Goal: Information Seeking & Learning: Learn about a topic

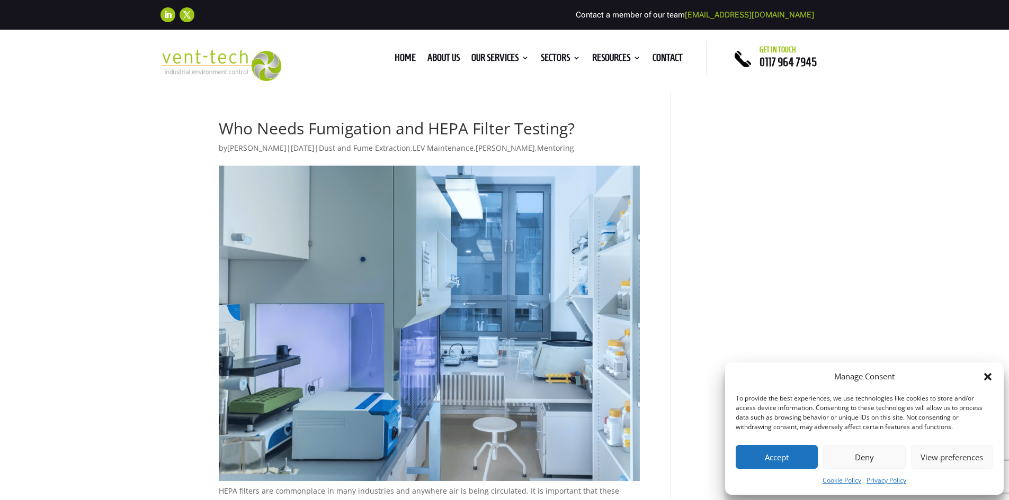
click at [776, 461] on button "Accept" at bounding box center [777, 457] width 82 height 24
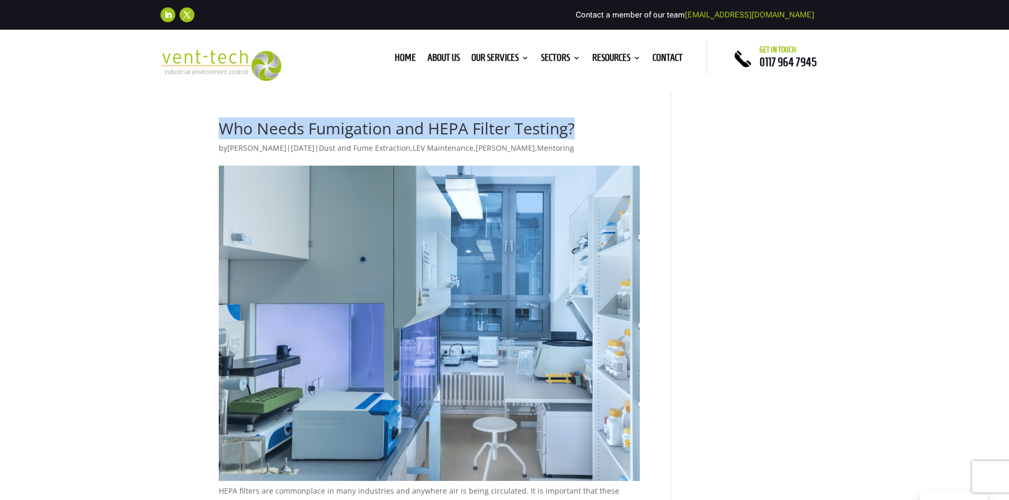
drag, startPoint x: 573, startPoint y: 131, endPoint x: 168, endPoint y: 126, distance: 404.6
click at [356, 149] on link "Dust and Fume Extraction" at bounding box center [365, 148] width 92 height 10
click at [580, 141] on h1 "Who Needs Fumigation and HEPA Filter Testing?" at bounding box center [429, 131] width 421 height 21
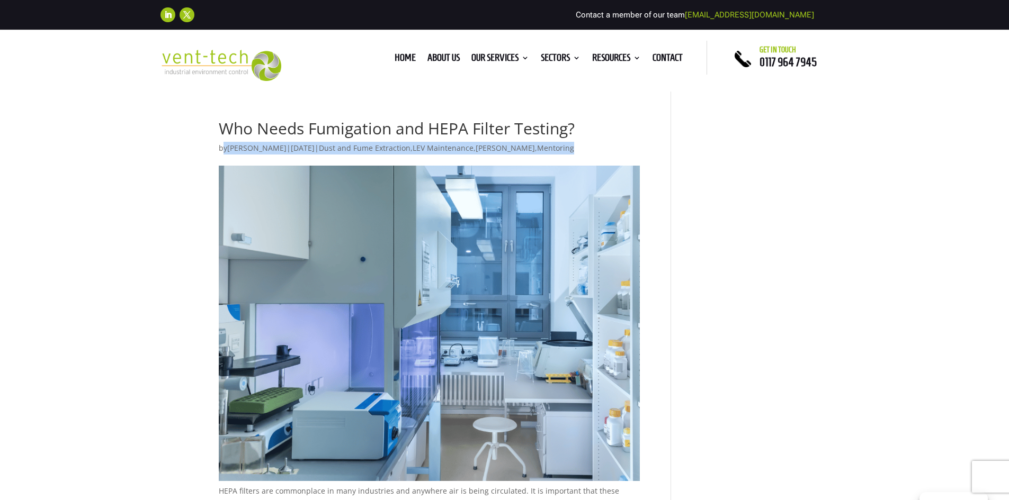
drag, startPoint x: 580, startPoint y: 148, endPoint x: 171, endPoint y: 142, distance: 409.4
click at [219, 136] on h1 "Who Needs Fumigation and HEPA Filter Testing?" at bounding box center [429, 131] width 421 height 21
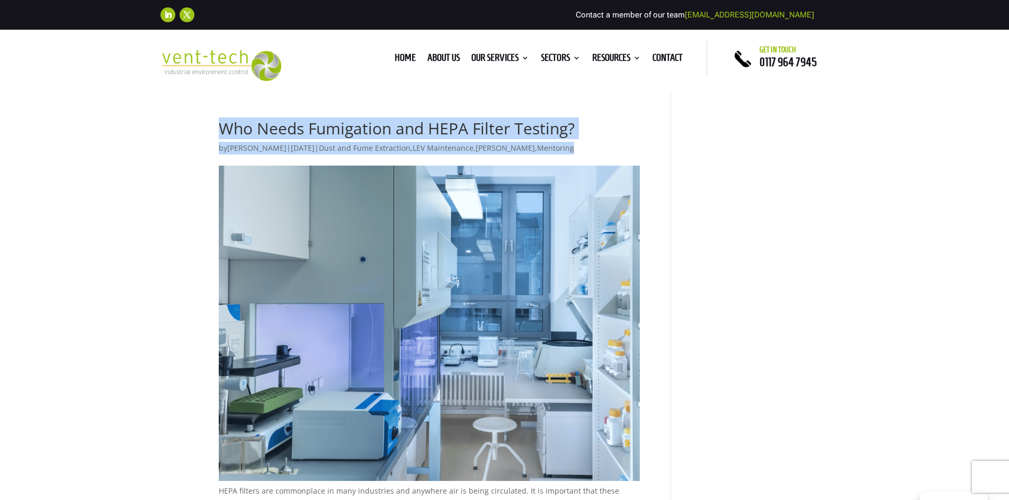
drag, startPoint x: 220, startPoint y: 132, endPoint x: 589, endPoint y: 148, distance: 369.4
click at [589, 148] on div "Who Needs Fumigation and HEPA Filter Testing? by Chris Morgan | Sep 5, 2024 | D…" at bounding box center [429, 303] width 421 height 364
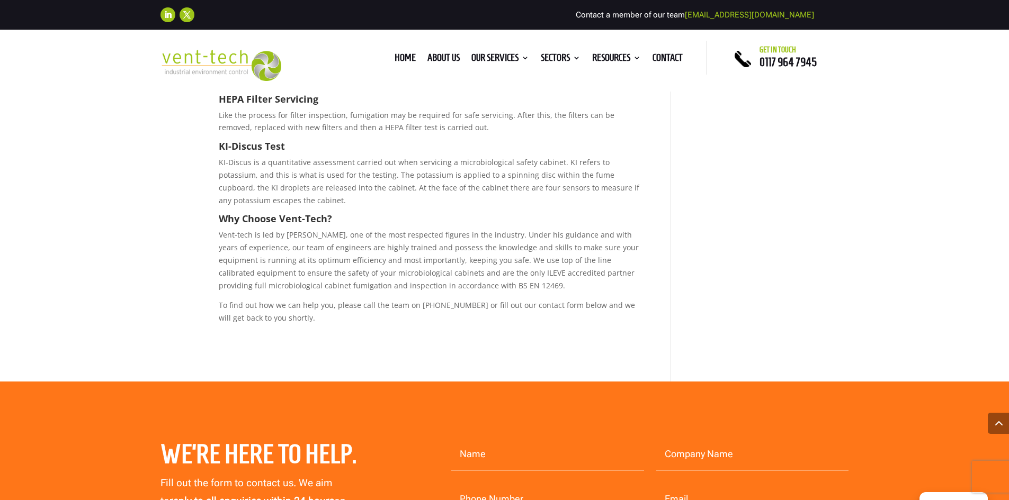
scroll to position [803, 0]
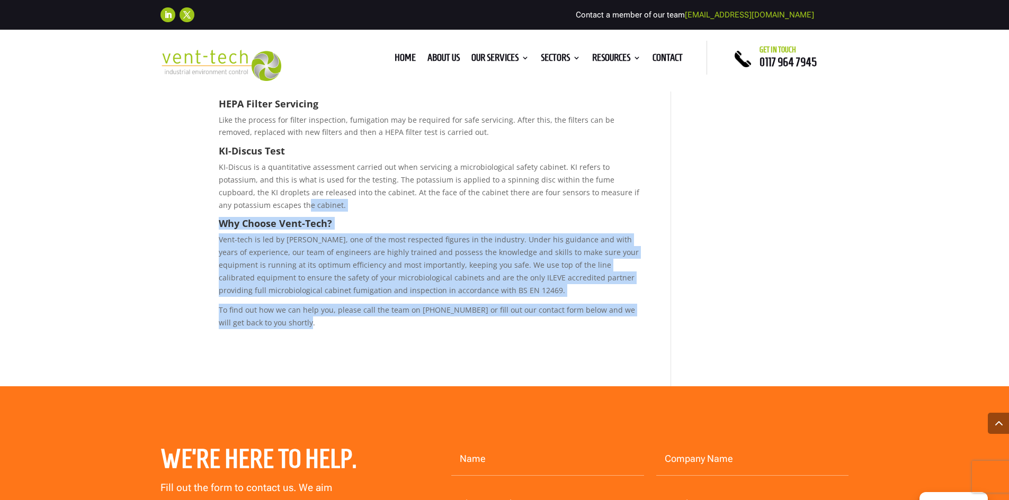
drag, startPoint x: 299, startPoint y: 324, endPoint x: 256, endPoint y: 204, distance: 126.6
click at [256, 204] on div "Why is Fumigation Important before MSC Testing? It is essential to have your sy…" at bounding box center [429, 37] width 421 height 584
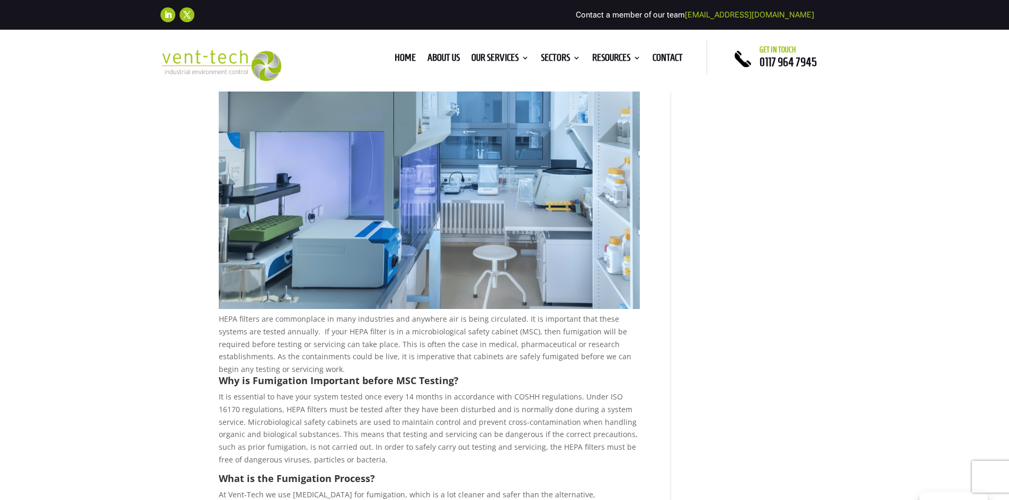
scroll to position [167, 0]
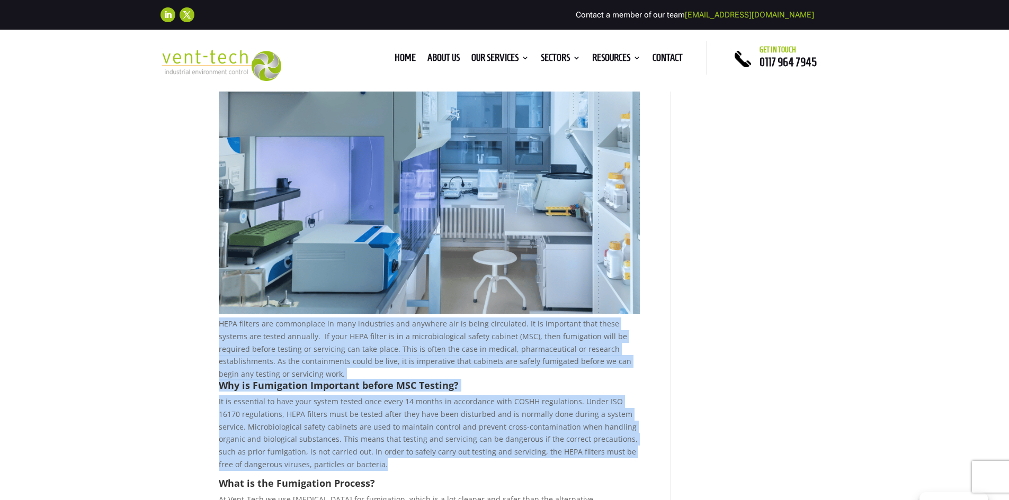
drag, startPoint x: 219, startPoint y: 323, endPoint x: 375, endPoint y: 477, distance: 219.1
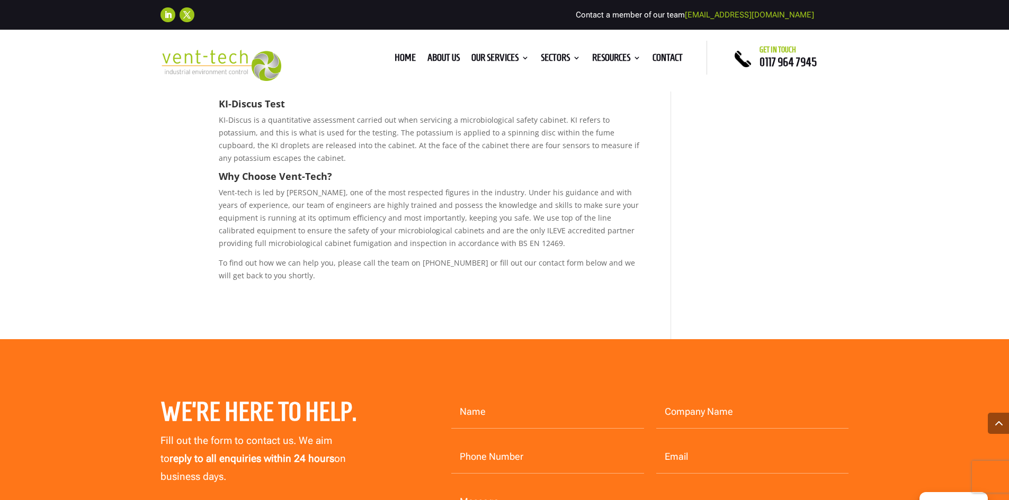
scroll to position [856, 0]
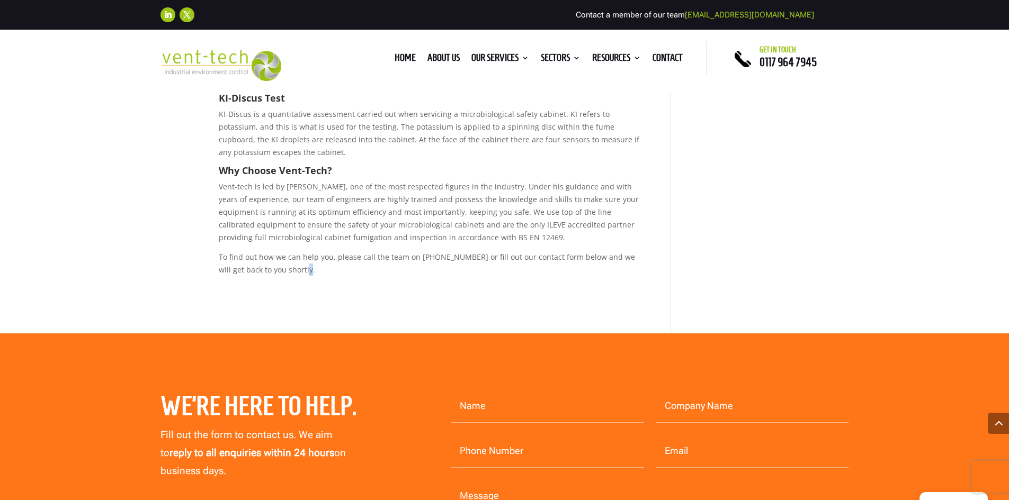
click at [284, 273] on p "To find out how we can help you, please call the team on 0117 964 7945 or fill …" at bounding box center [429, 263] width 421 height 25
click at [292, 272] on p "To find out how we can help you, please call the team on 0117 964 7945 or fill …" at bounding box center [429, 263] width 421 height 25
click at [303, 271] on p "To find out how we can help you, please call the team on 0117 964 7945 or fill …" at bounding box center [429, 263] width 421 height 25
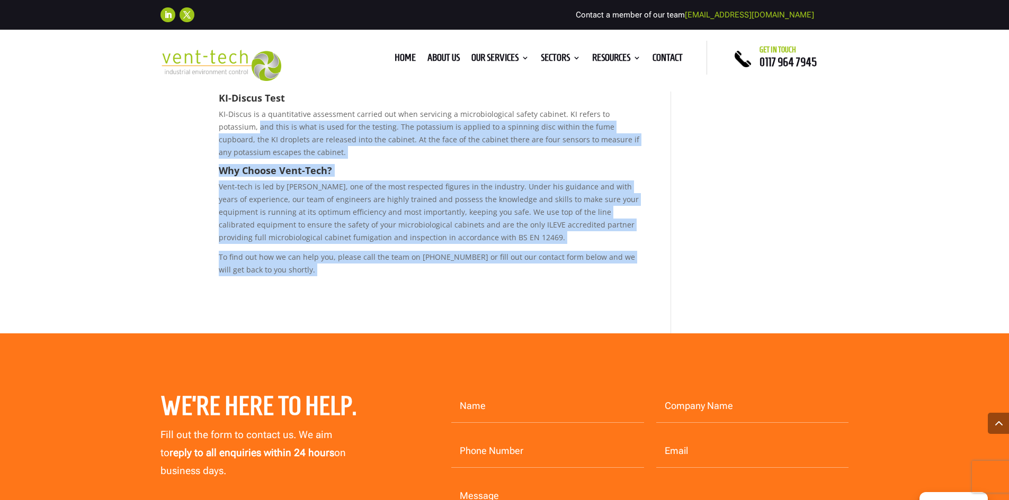
drag, startPoint x: 303, startPoint y: 271, endPoint x: 155, endPoint y: 126, distance: 208.2
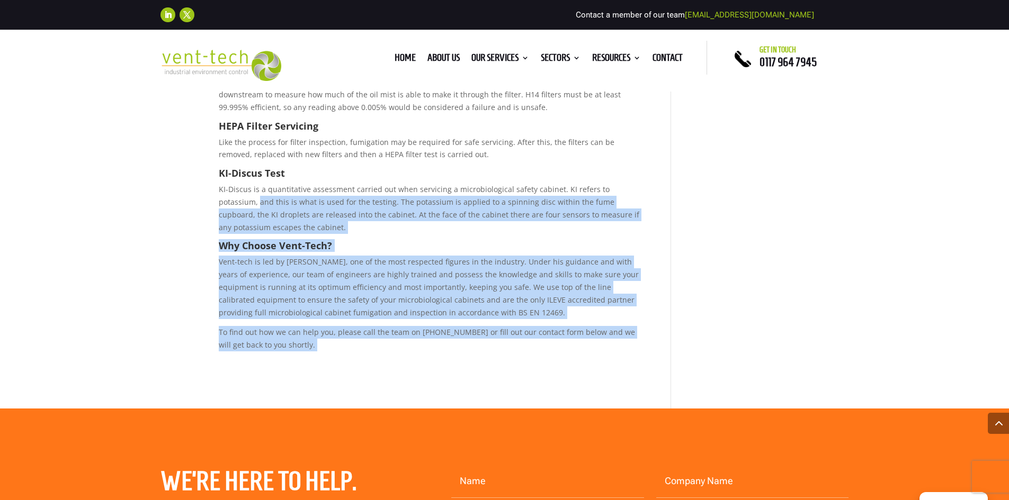
scroll to position [803, 0]
